Goal: Task Accomplishment & Management: Manage account settings

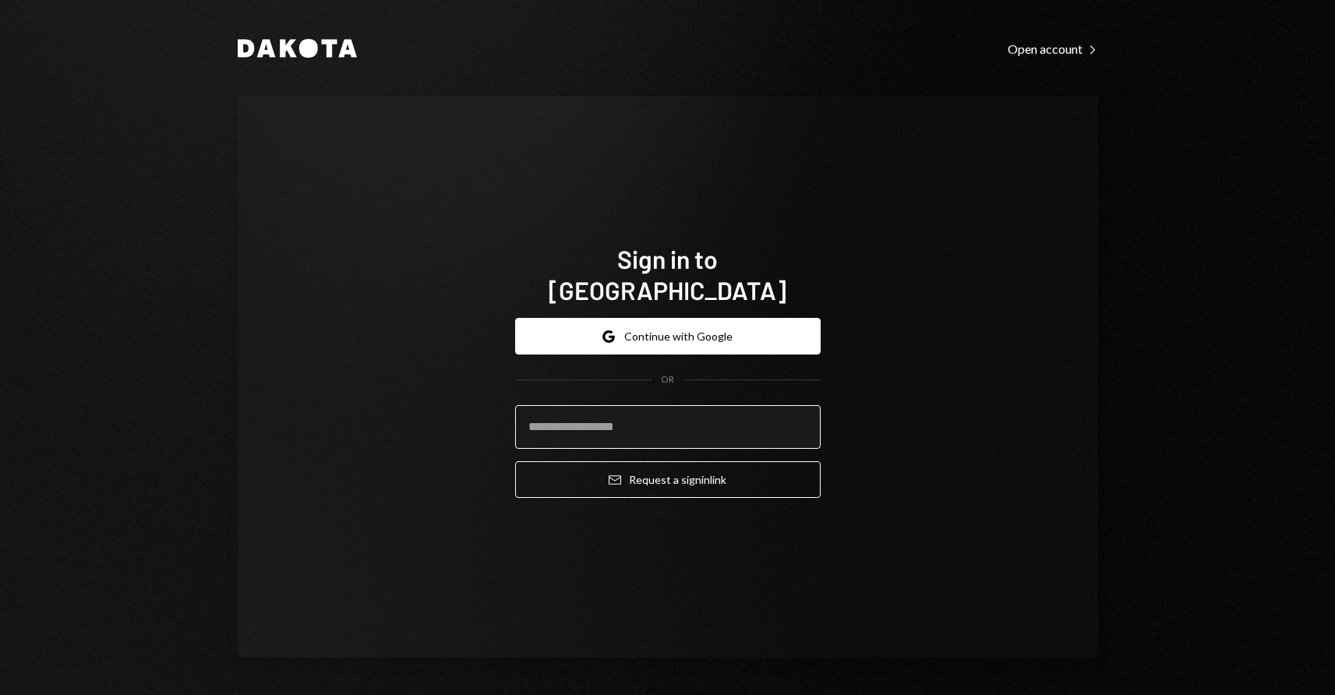
click at [577, 415] on input "email" at bounding box center [668, 427] width 306 height 44
type input "**********"
click at [515, 461] on button "Email Request a sign in link" at bounding box center [668, 479] width 306 height 37
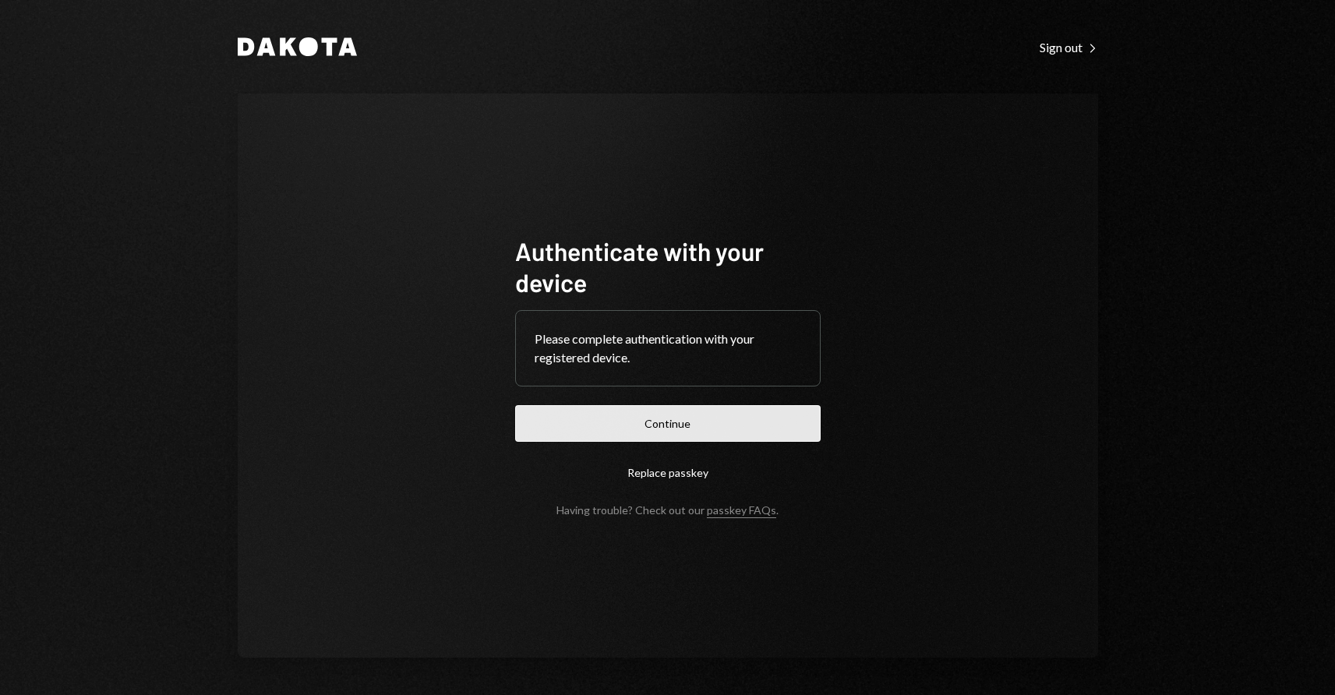
click at [641, 424] on button "Continue" at bounding box center [668, 423] width 306 height 37
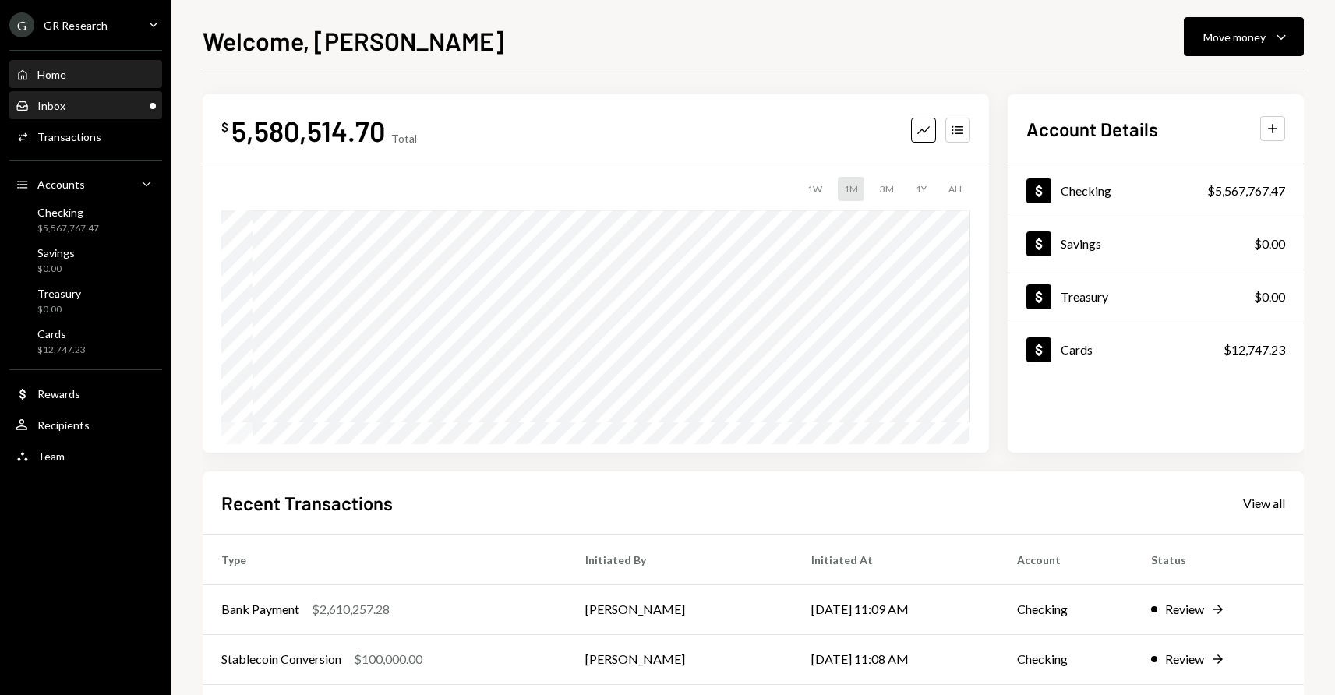
click at [78, 103] on div "Inbox Inbox" at bounding box center [86, 106] width 140 height 14
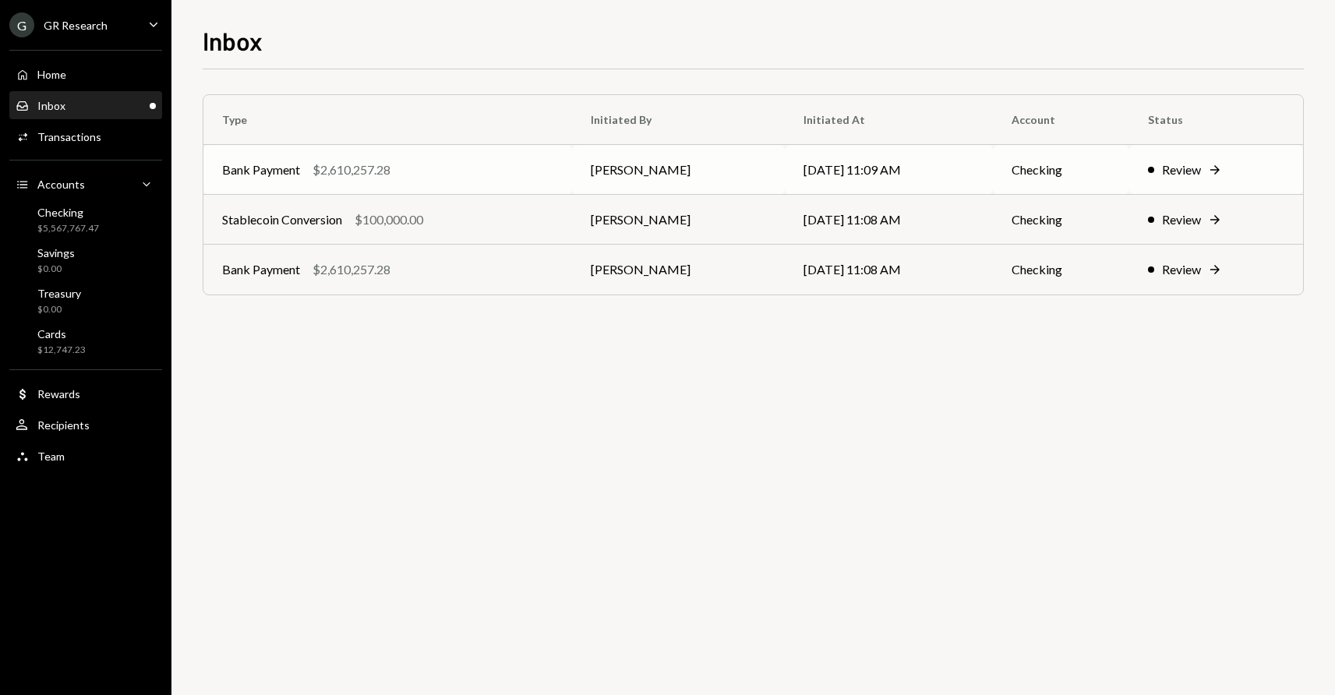
click at [1220, 168] on icon at bounding box center [1214, 169] width 9 height 9
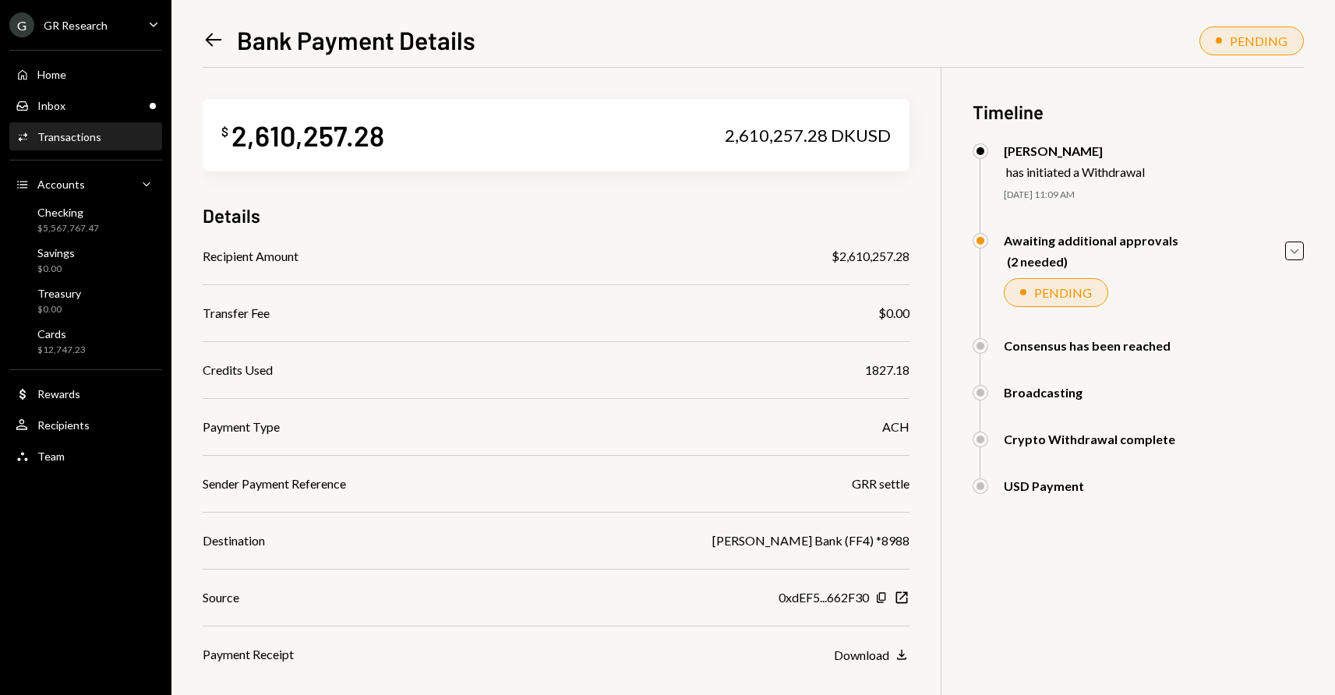
scroll to position [105, 0]
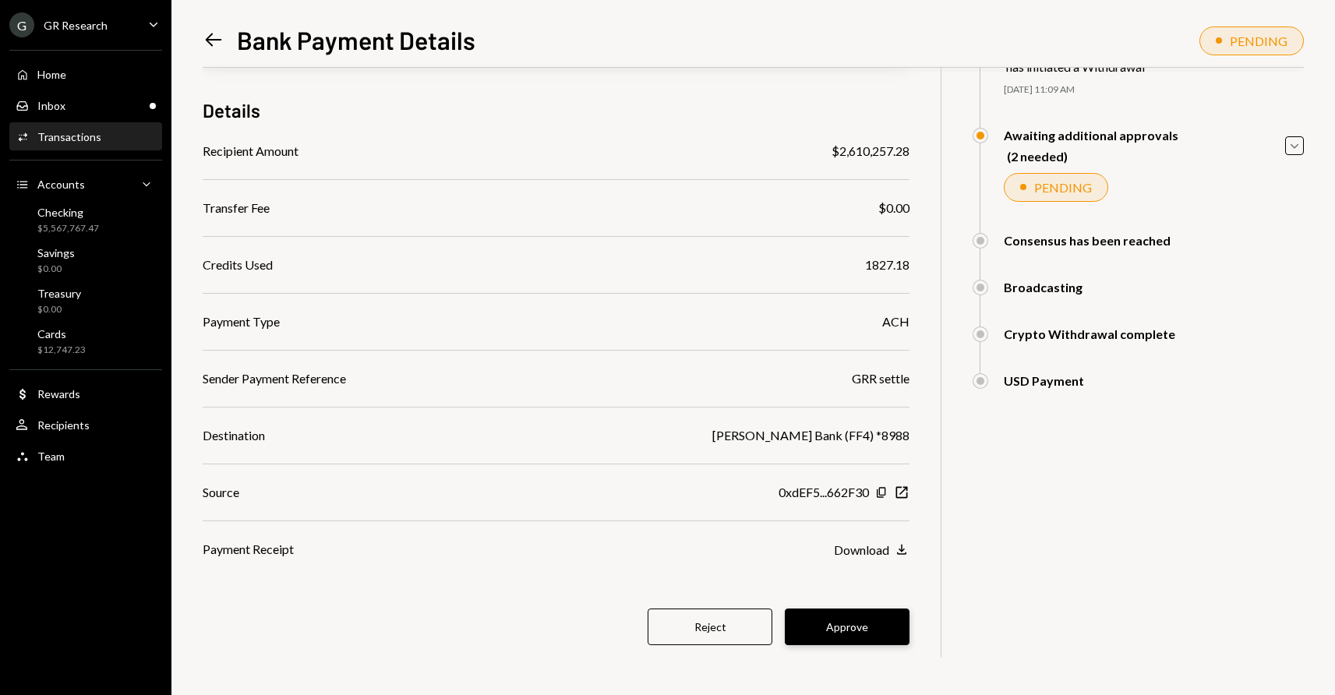
click at [860, 623] on button "Approve" at bounding box center [847, 627] width 125 height 37
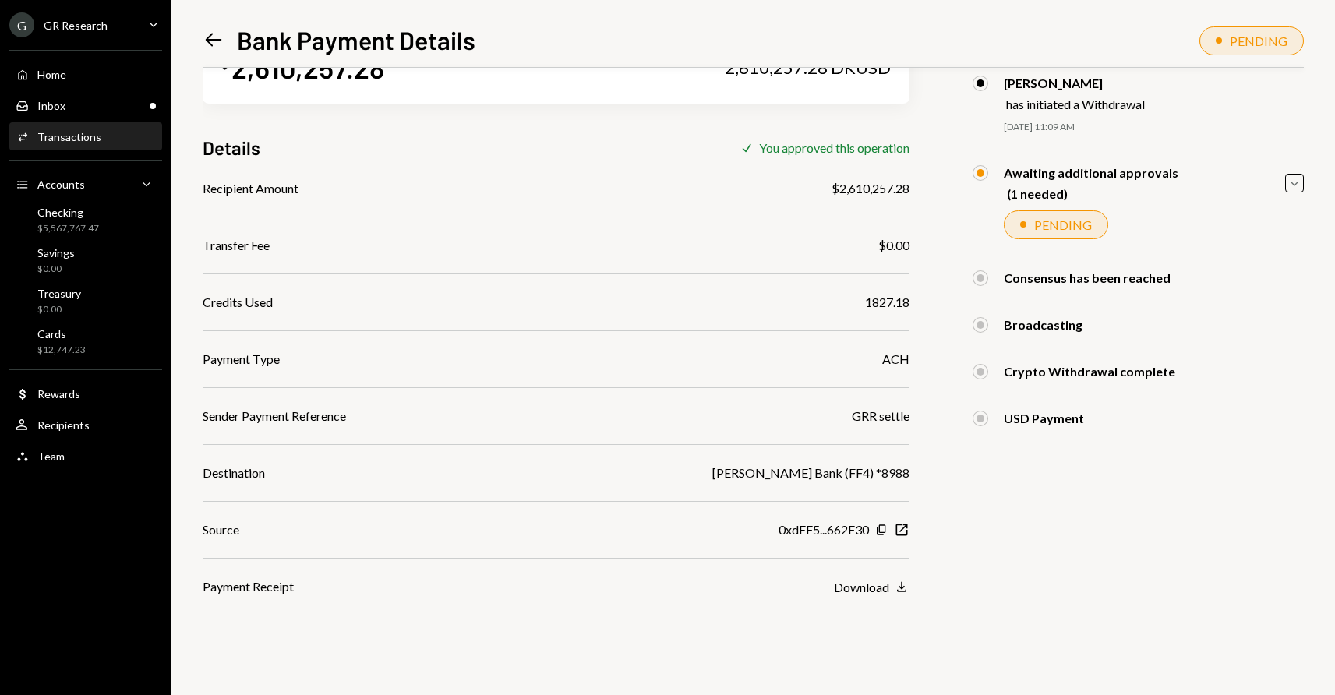
scroll to position [68, 0]
click at [57, 109] on div "Inbox" at bounding box center [51, 105] width 28 height 13
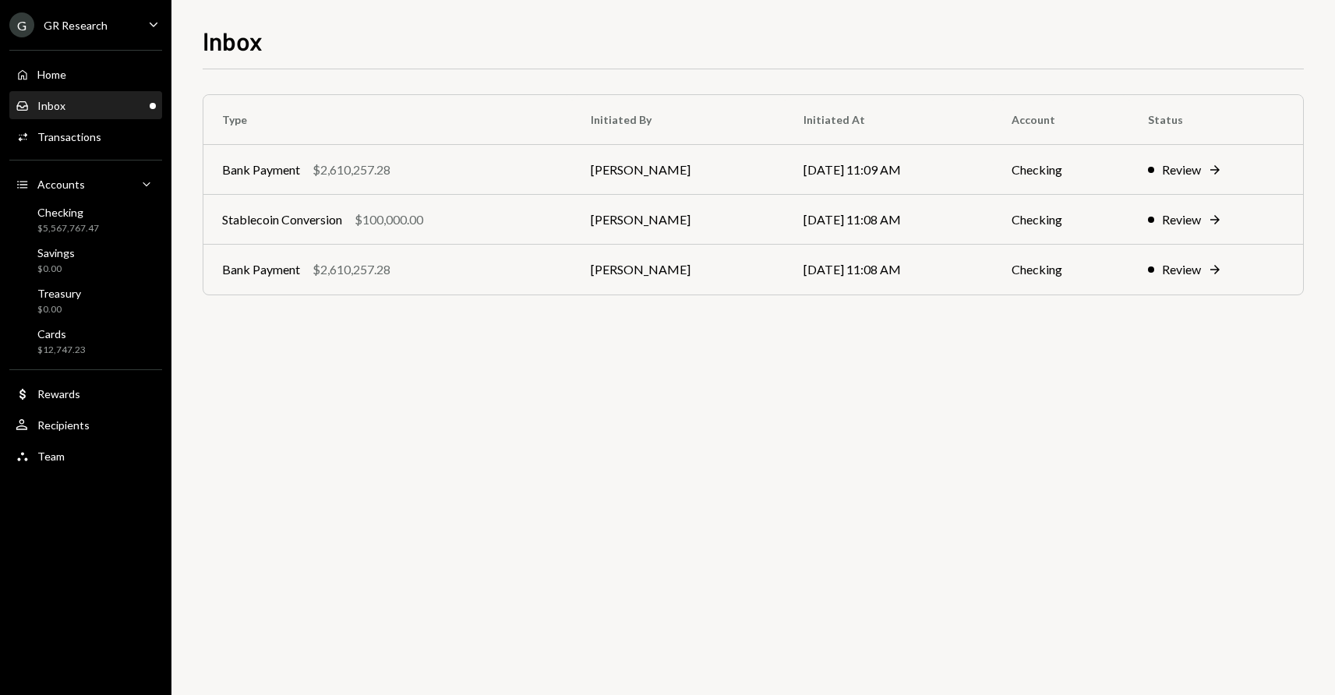
click at [69, 105] on div "Inbox Inbox" at bounding box center [86, 106] width 140 height 14
click at [60, 77] on div "Home" at bounding box center [51, 74] width 29 height 13
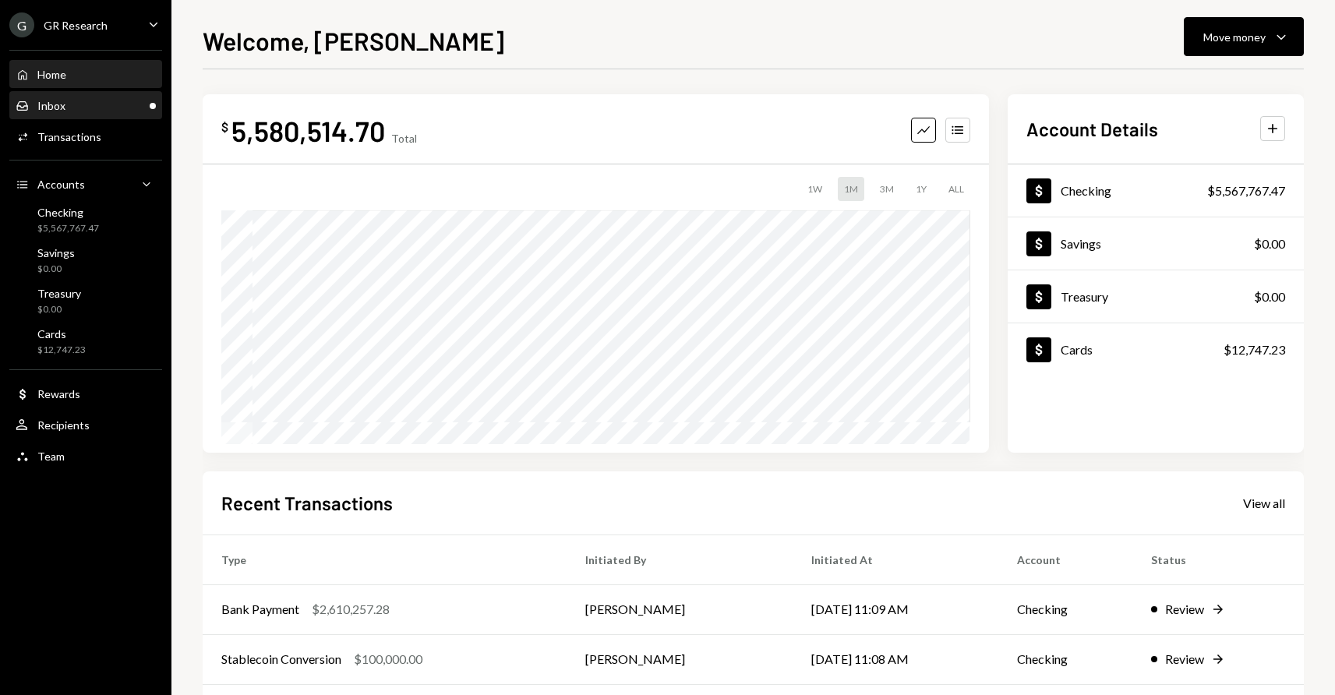
click at [59, 97] on div "Inbox Inbox" at bounding box center [86, 106] width 140 height 26
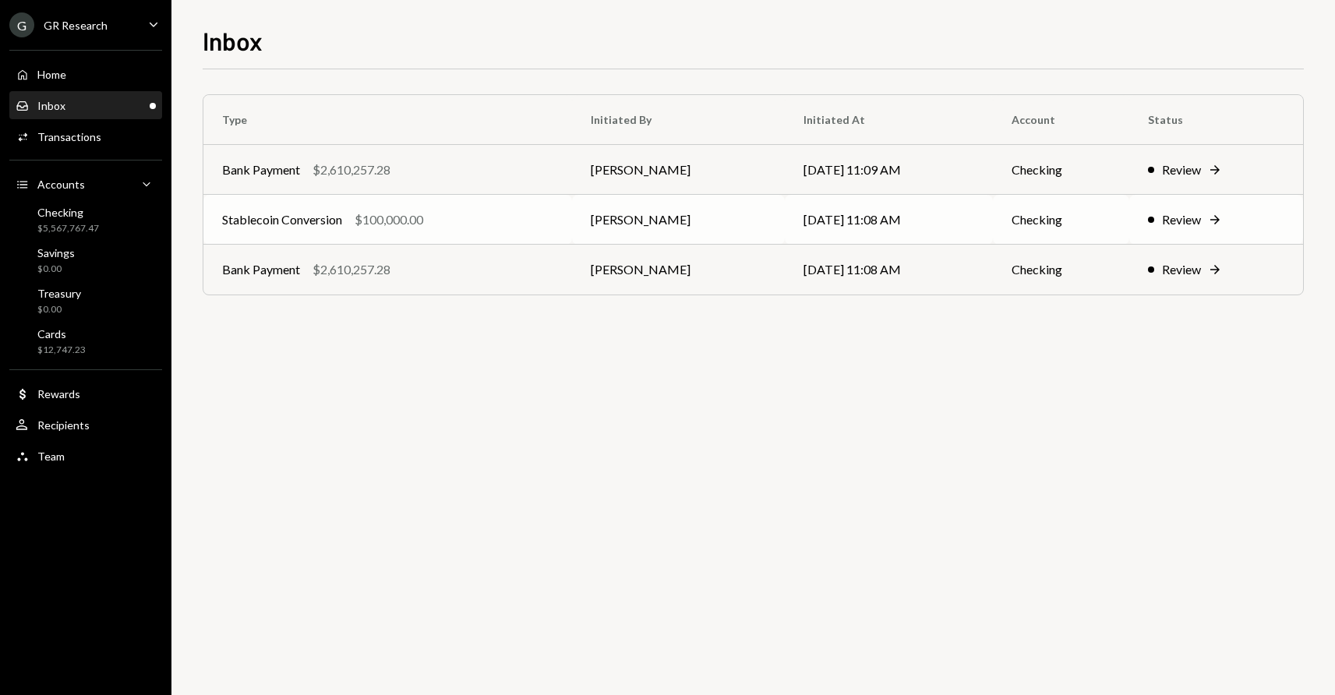
click at [1220, 220] on icon at bounding box center [1214, 219] width 9 height 9
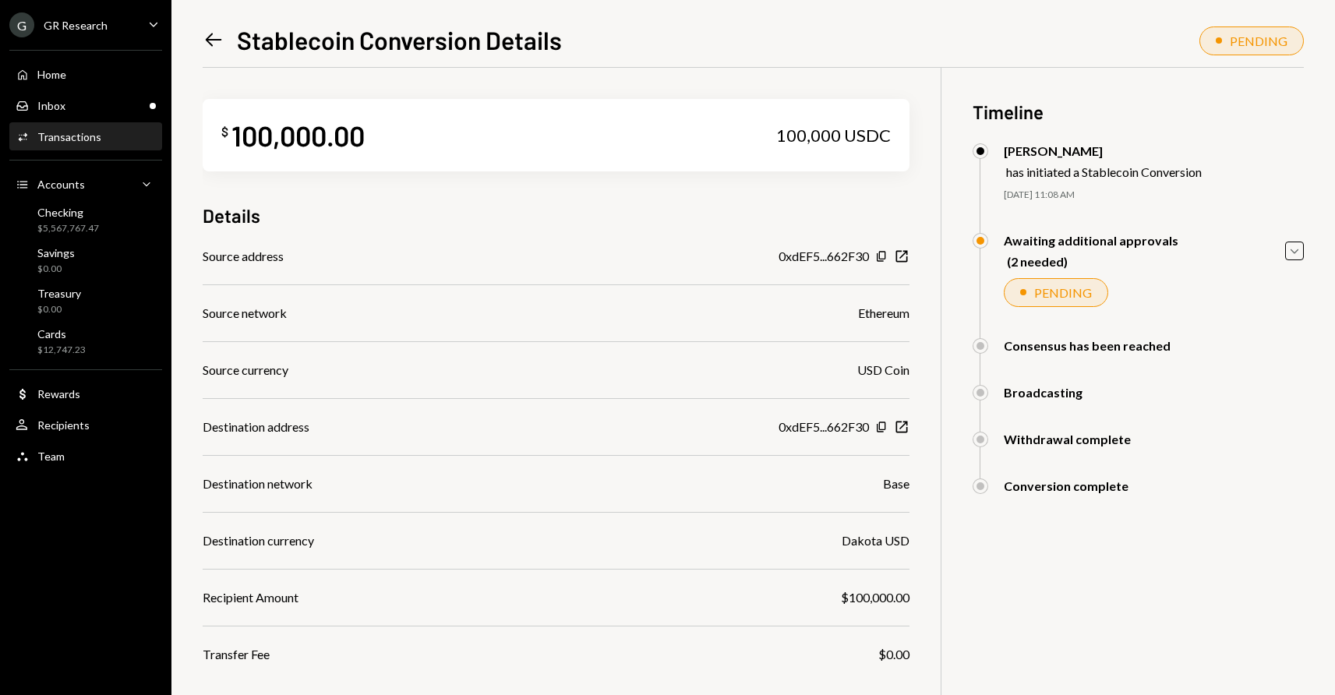
scroll to position [105, 0]
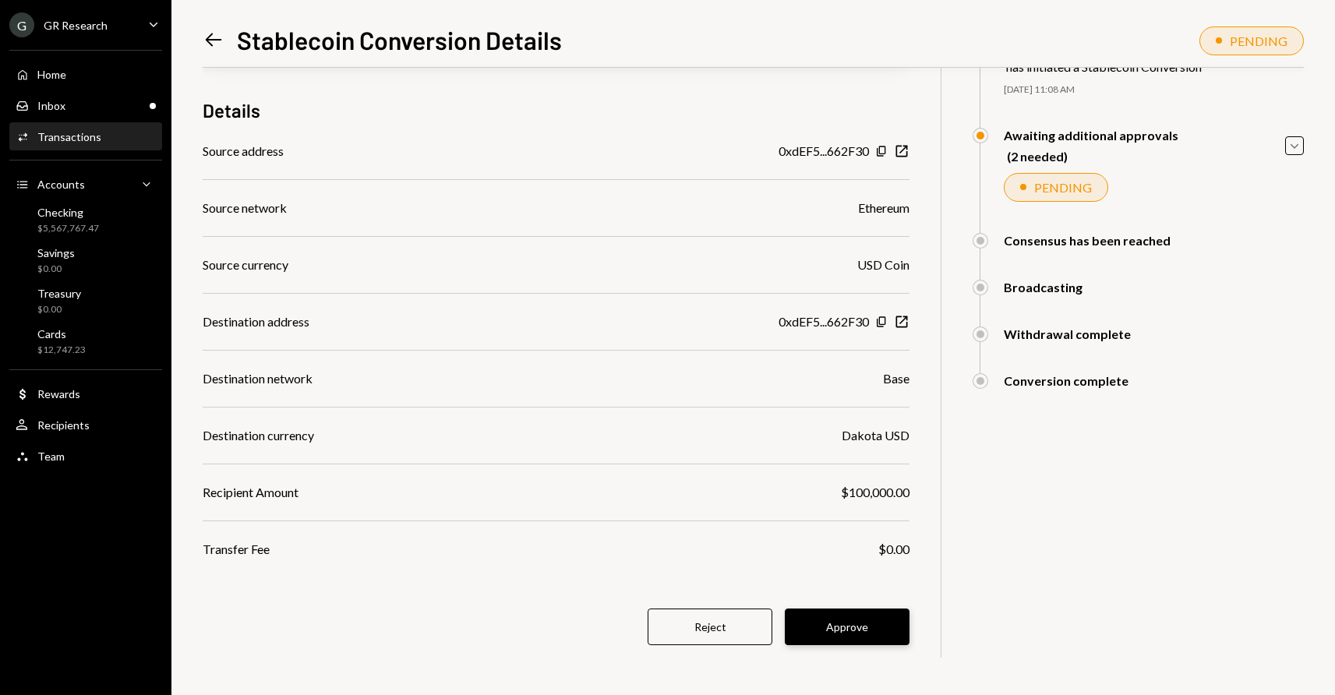
click at [851, 616] on button "Approve" at bounding box center [847, 627] width 125 height 37
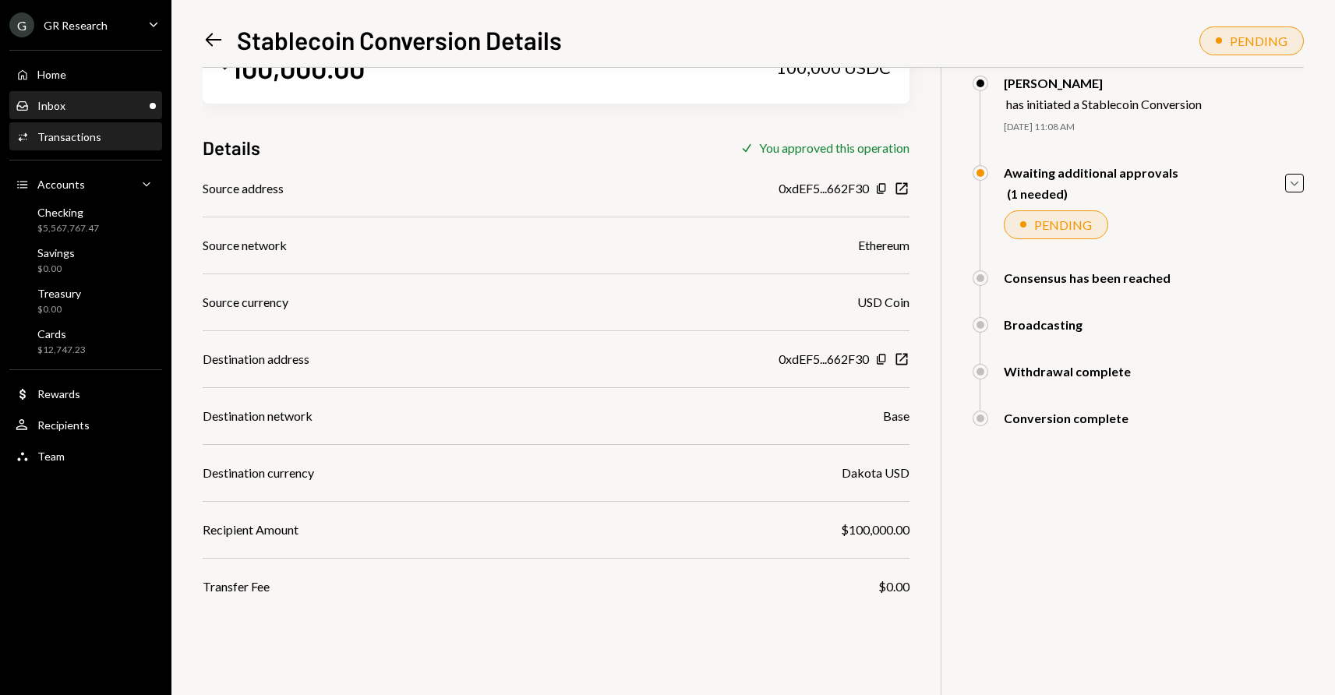
click at [50, 102] on div "Inbox" at bounding box center [51, 105] width 28 height 13
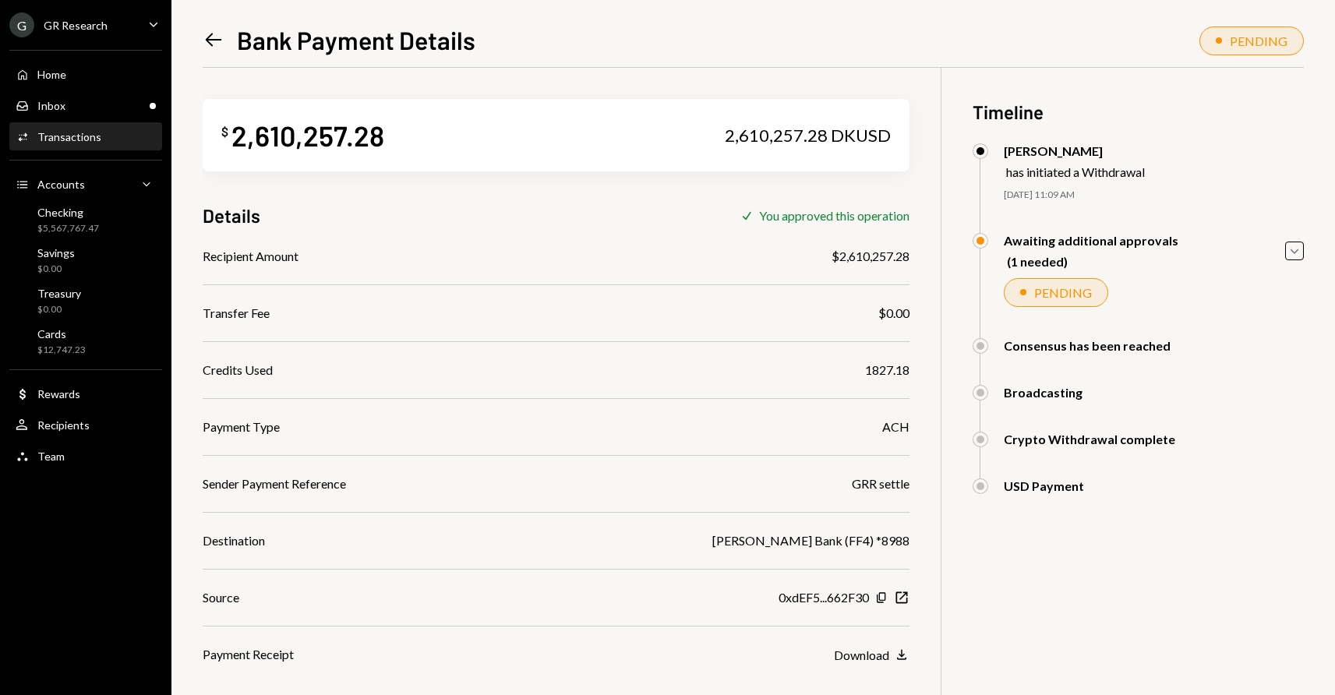
click at [221, 34] on icon "Left Arrow" at bounding box center [214, 40] width 22 height 22
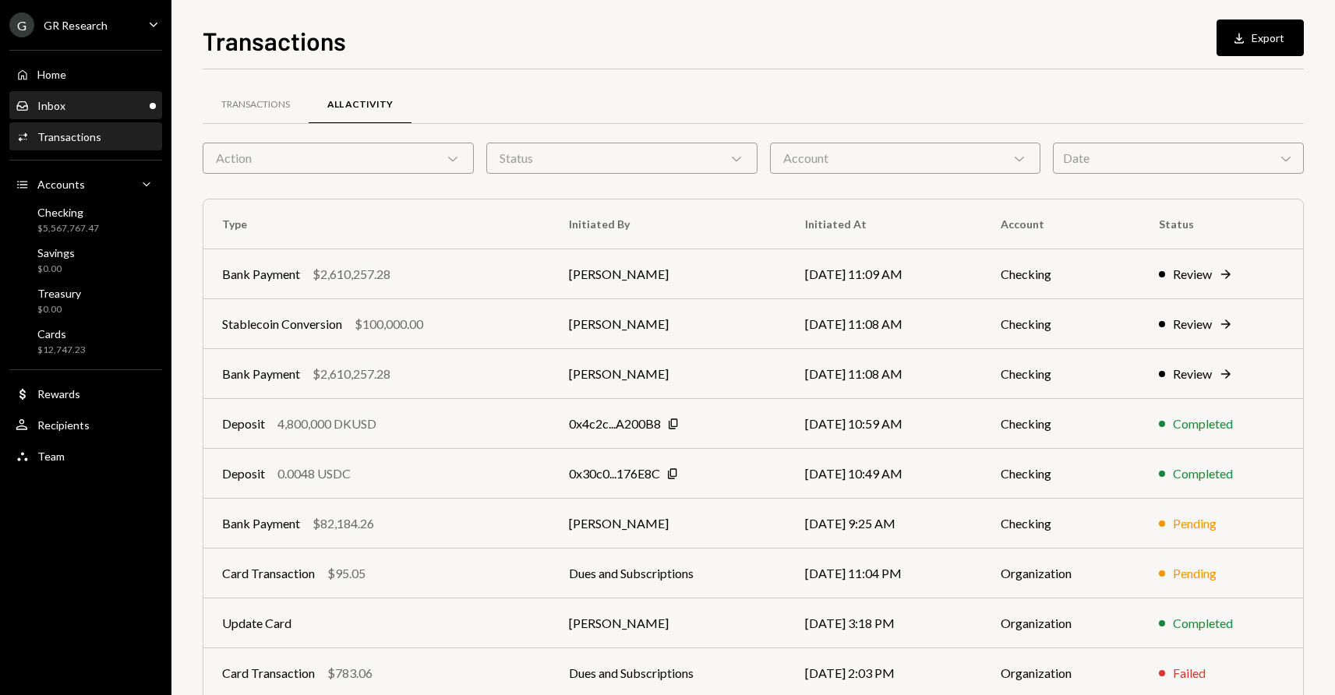
click at [55, 106] on div "Inbox" at bounding box center [51, 105] width 28 height 13
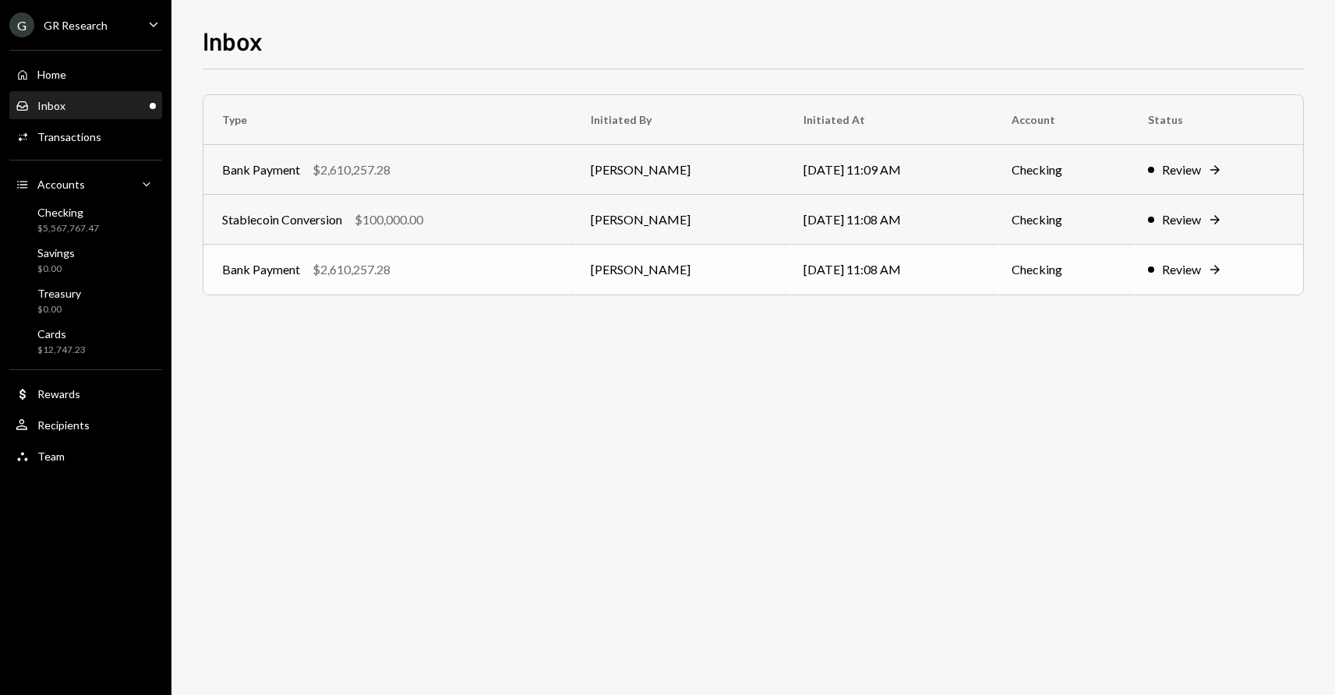
click at [1219, 268] on icon "Right Arrow" at bounding box center [1215, 270] width 16 height 16
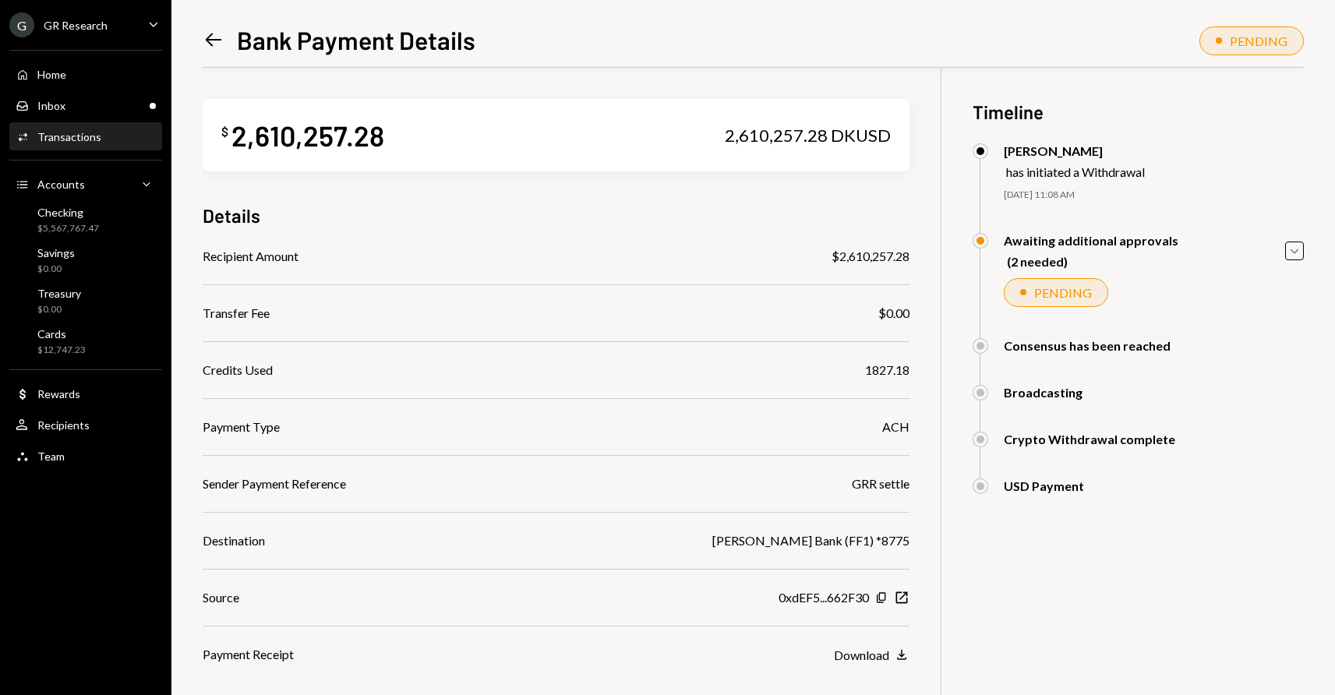
scroll to position [105, 0]
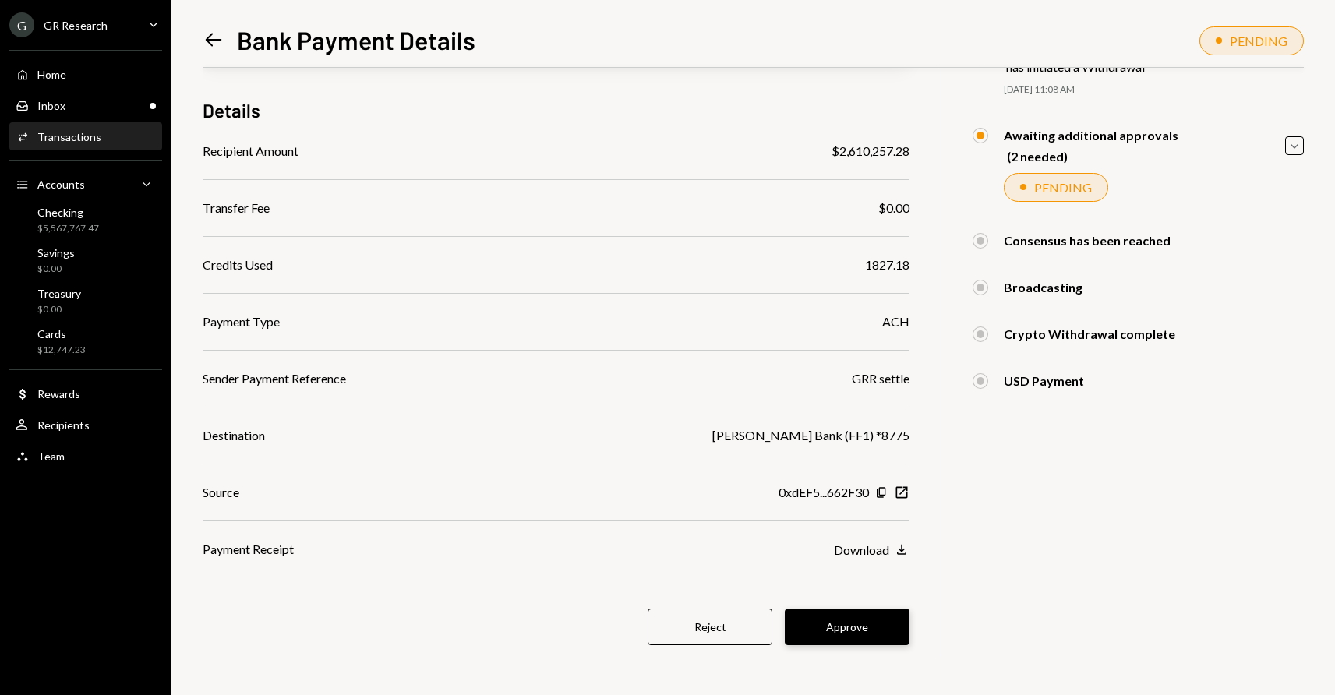
click at [851, 613] on button "Approve" at bounding box center [847, 627] width 125 height 37
